Goal: Task Accomplishment & Management: Use online tool/utility

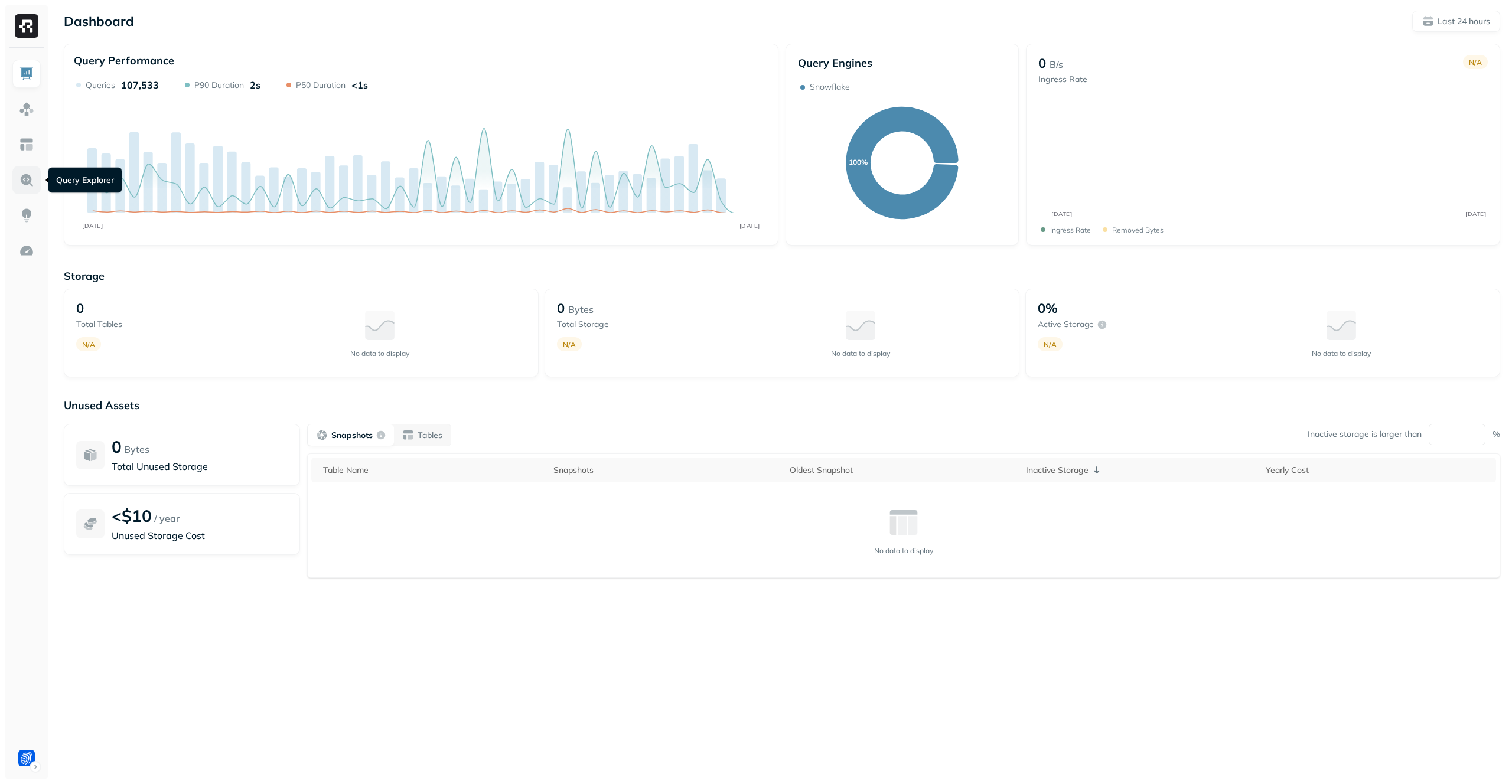
click at [23, 183] on img at bounding box center [27, 180] width 15 height 15
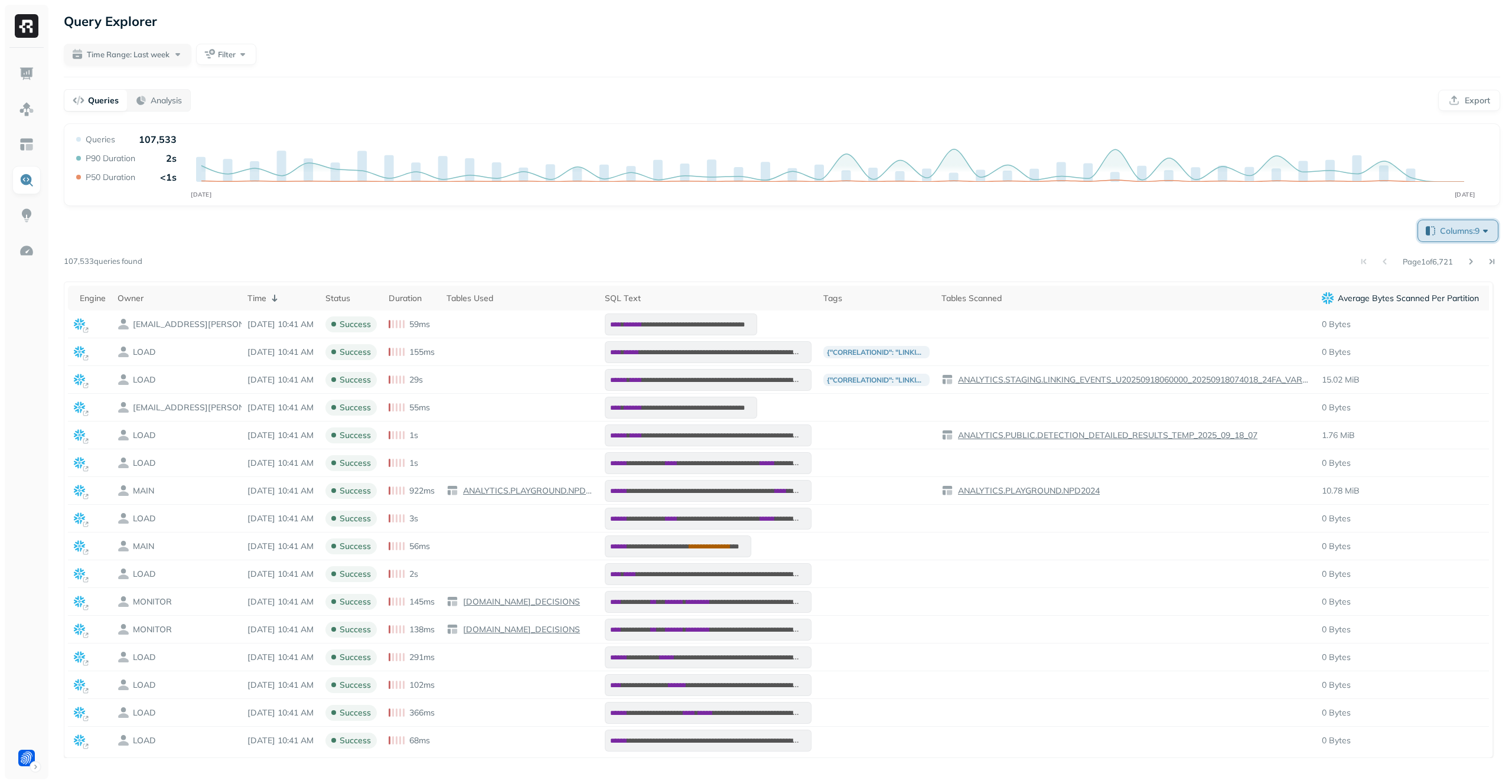
click at [1463, 235] on span "Columns: 9" at bounding box center [1466, 231] width 52 height 12
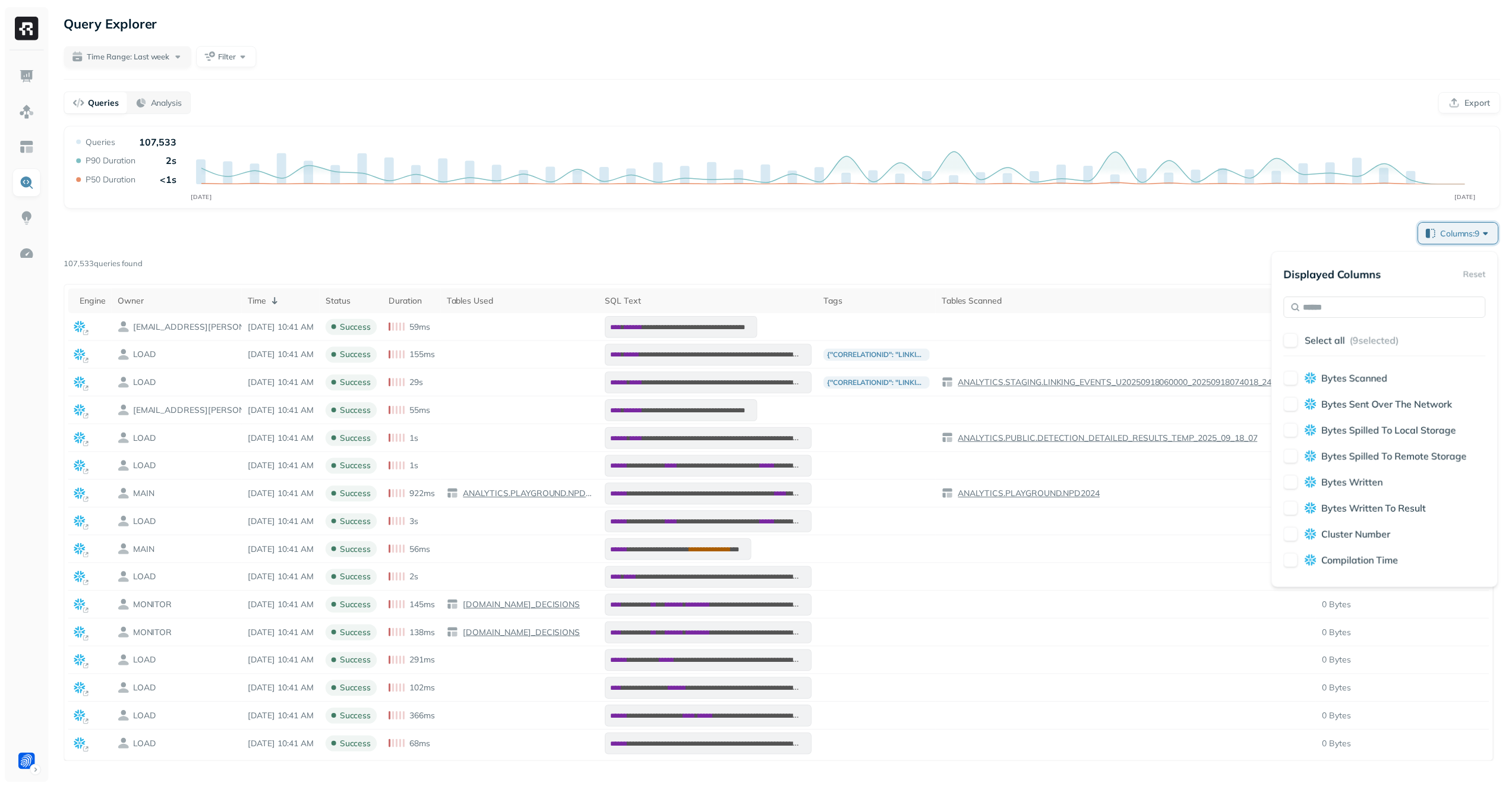
scroll to position [239, 0]
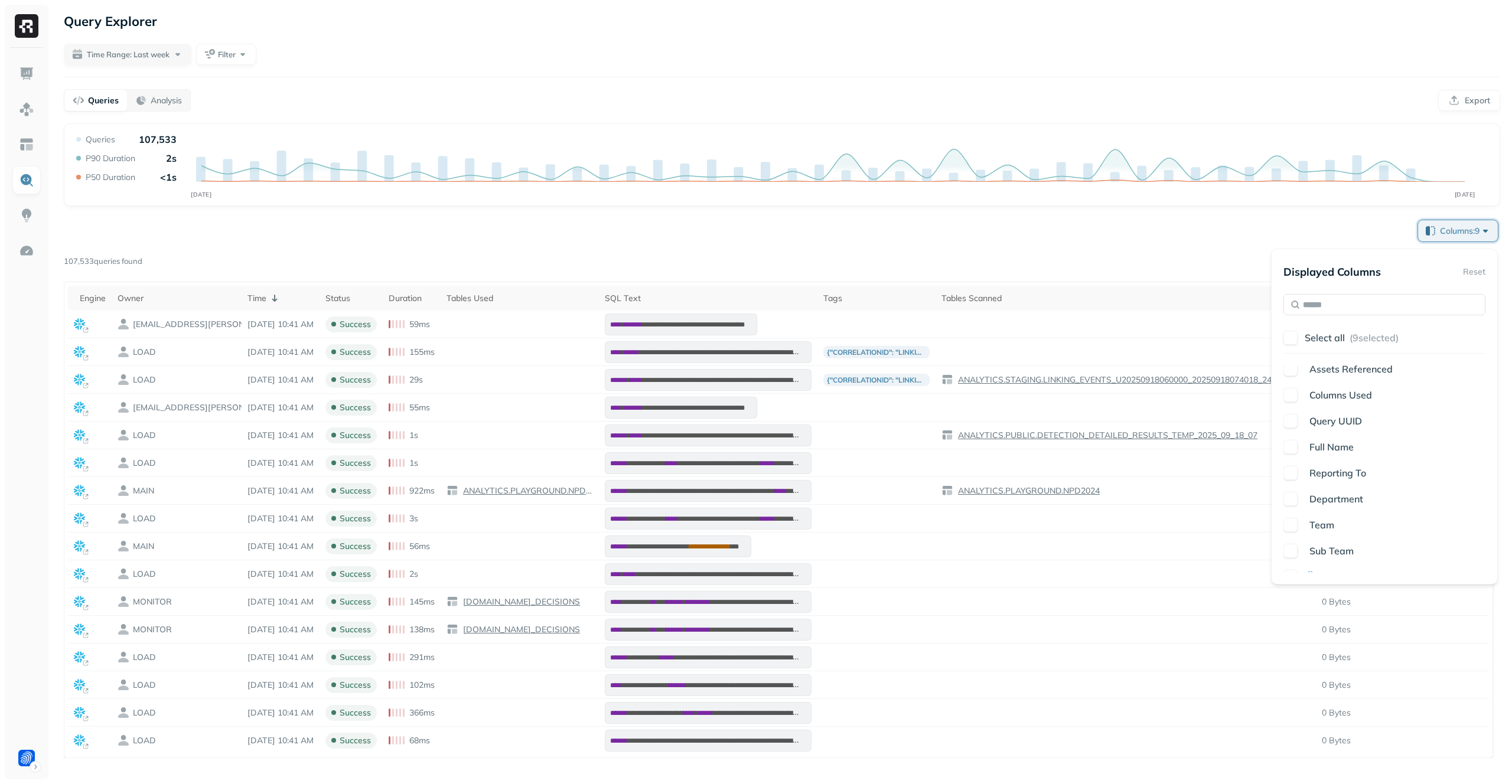
click at [1335, 440] on p "Full Name" at bounding box center [1332, 447] width 44 height 14
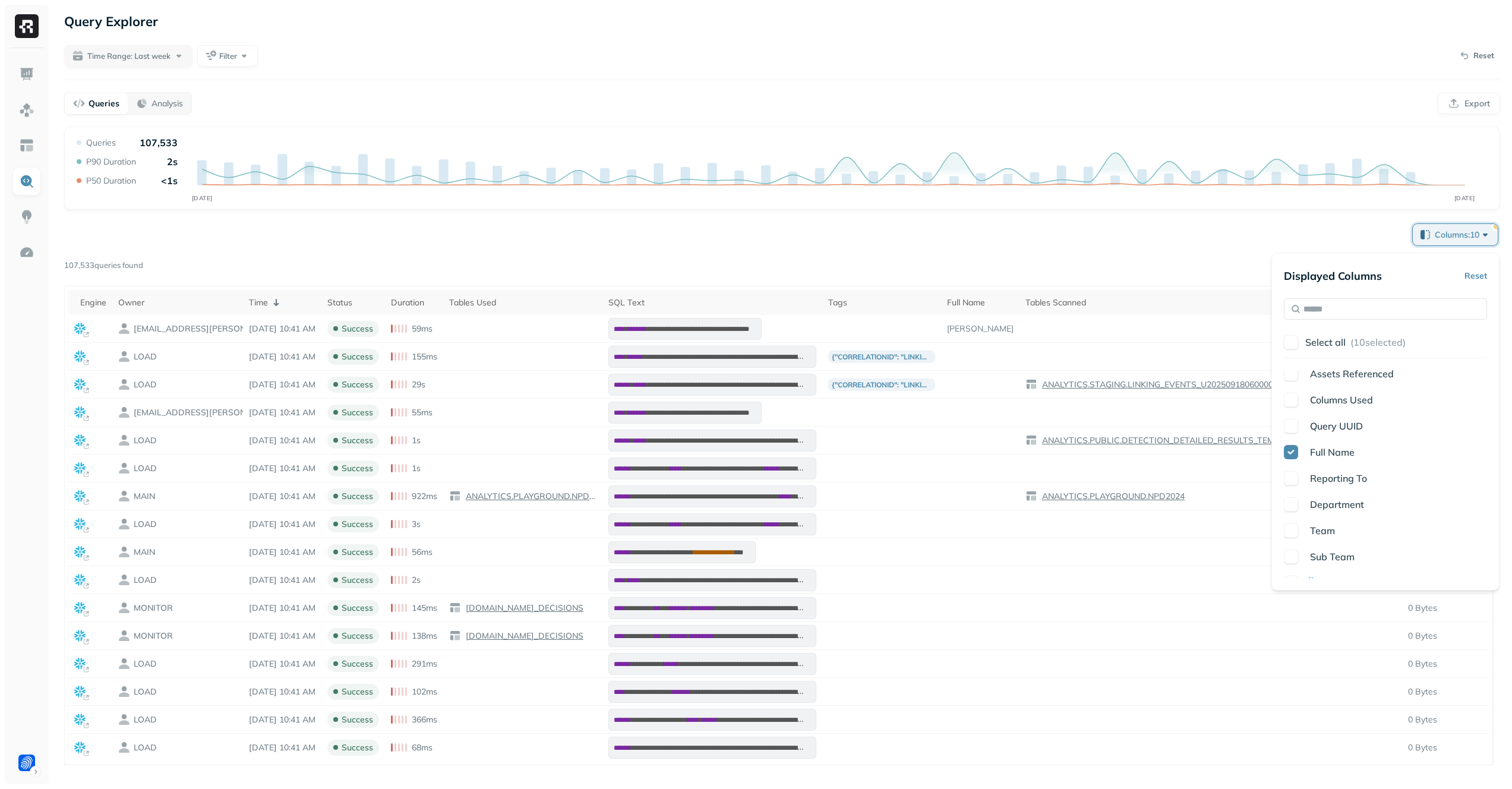
click at [1343, 477] on span "Reporting To" at bounding box center [1339, 478] width 57 height 12
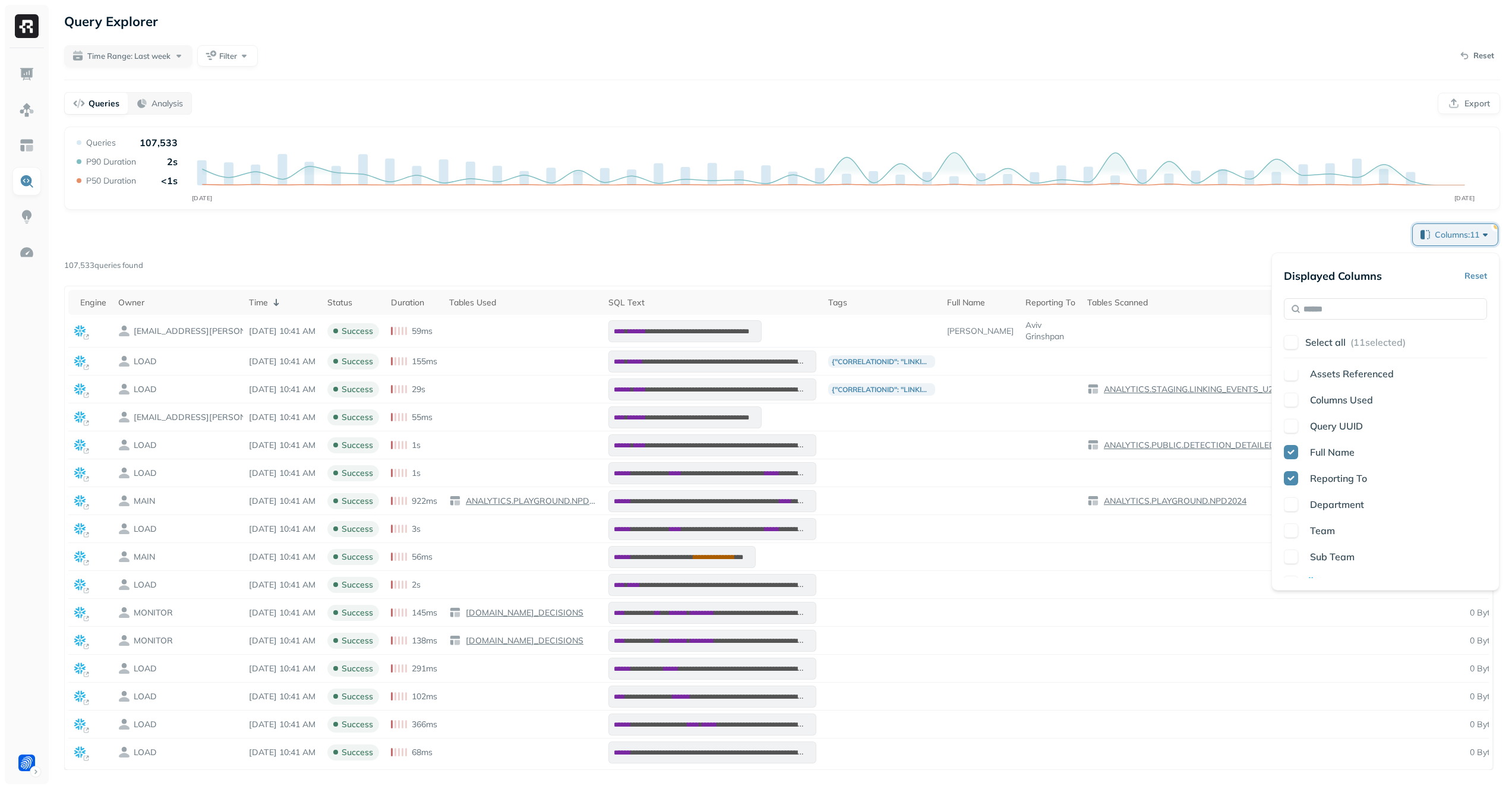
click at [1328, 506] on span "Department" at bounding box center [1337, 505] width 54 height 12
click at [1152, 253] on div "Columns: 12 Page 1 of 6,721 107,533 queries found Engine Owner Time Status Dura…" at bounding box center [783, 496] width 1436 height 549
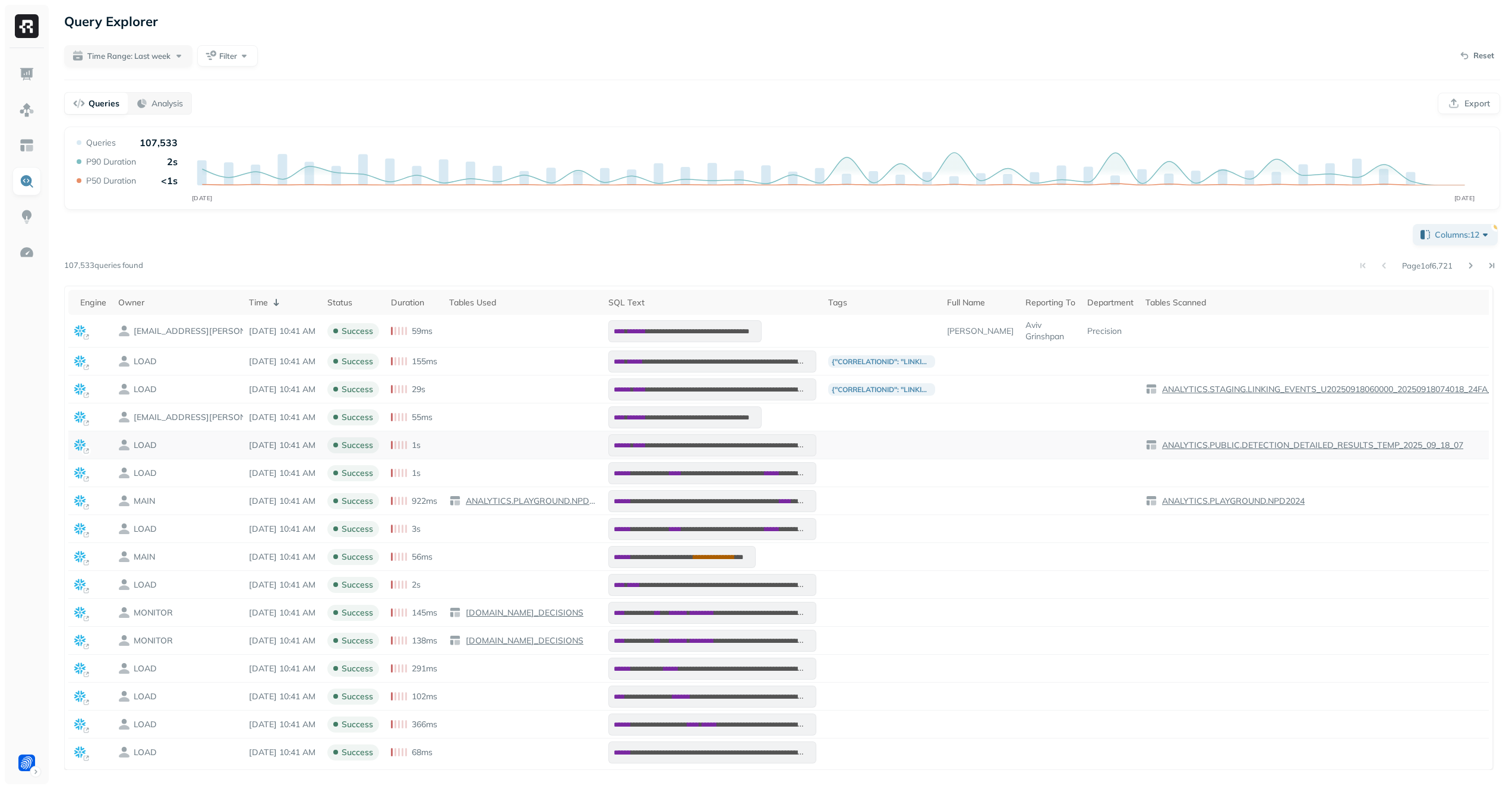
scroll to position [0, 0]
click at [1457, 231] on span "Columns: 12" at bounding box center [1463, 235] width 57 height 12
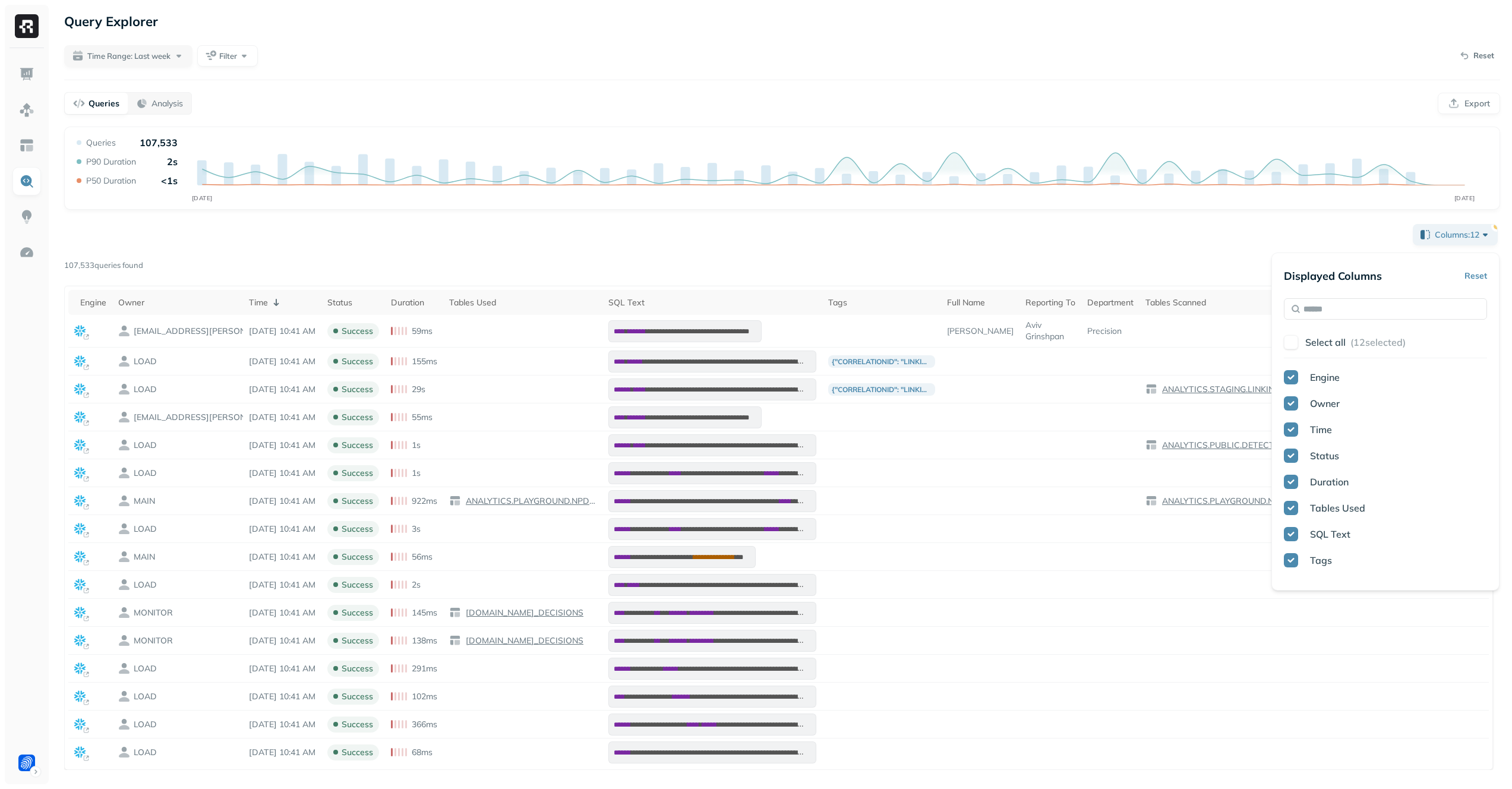
click at [878, 230] on div "Columns: 12 Page 1 of 6,721 107,533 queries found Engine Owner Time Status Dura…" at bounding box center [783, 496] width 1436 height 549
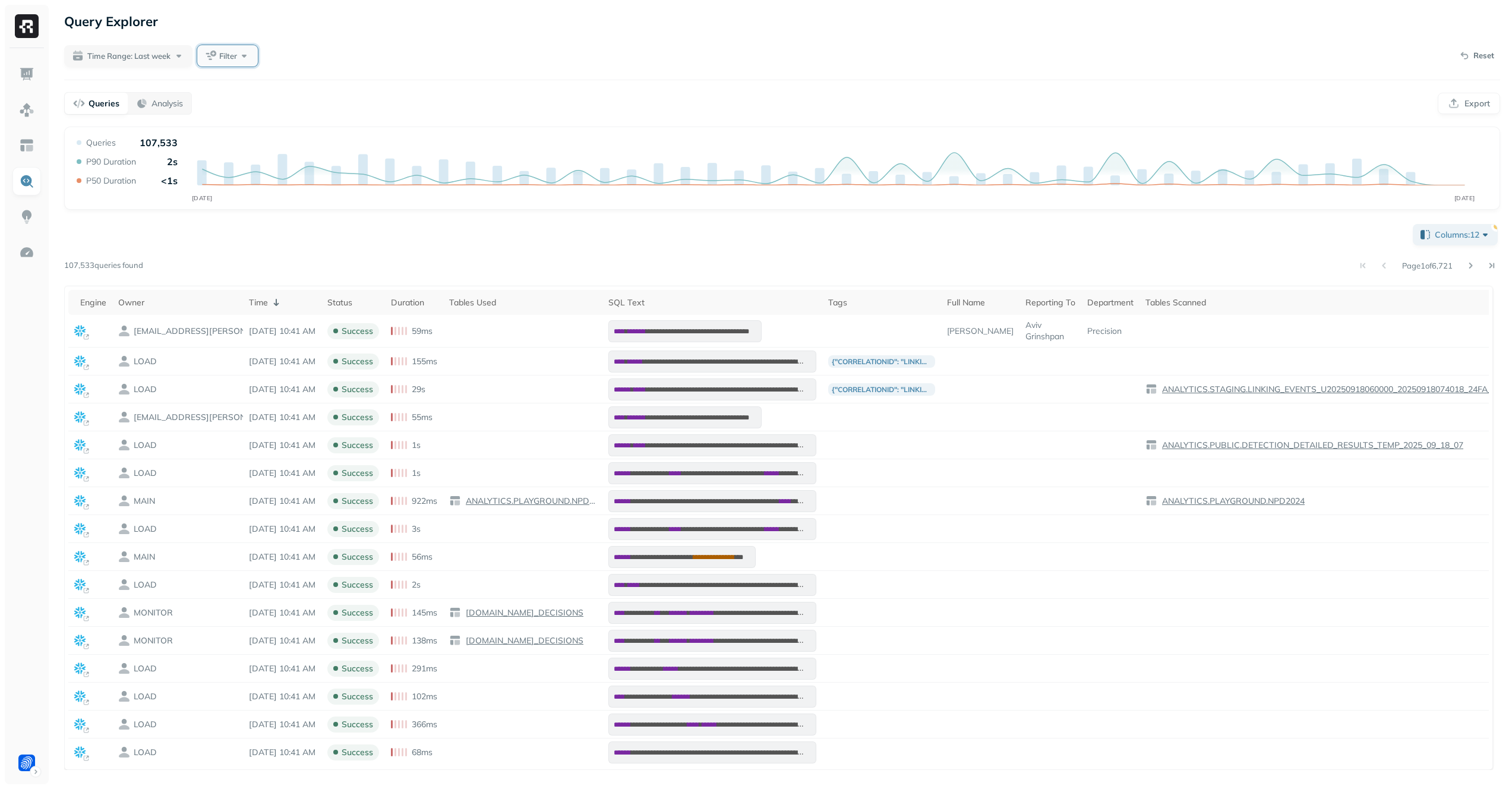
click at [233, 47] on button "Filter" at bounding box center [228, 56] width 61 height 21
click at [626, 100] on div "Queries Analysis Export" at bounding box center [783, 103] width 1436 height 23
drag, startPoint x: 626, startPoint y: 100, endPoint x: 566, endPoint y: 69, distance: 67.5
click at [567, 69] on div "Query Explorer Time Range: Last week Filter Reset Queries Analysis Export Query…" at bounding box center [783, 394] width 1460 height 789
